Goal: Task Accomplishment & Management: Manage account settings

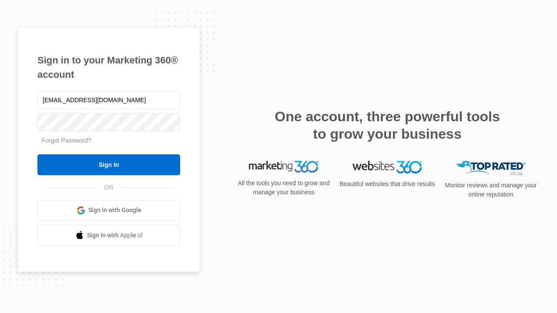
type input "[EMAIL_ADDRESS][DOMAIN_NAME]"
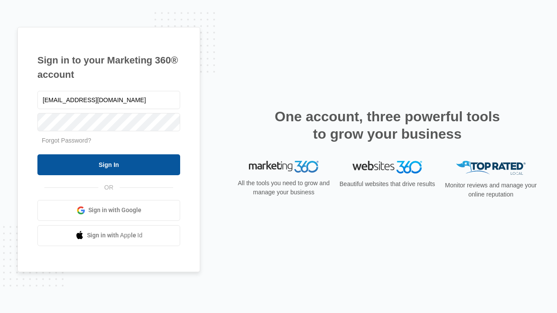
click at [109, 164] on input "Sign In" at bounding box center [108, 164] width 143 height 21
